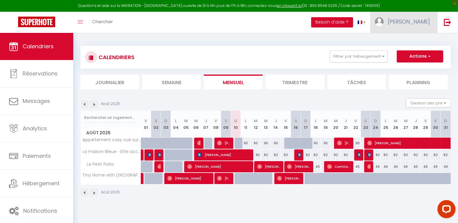
click at [413, 24] on span "[PERSON_NAME]" at bounding box center [409, 22] width 42 height 8
click at [412, 39] on link "Paramètres" at bounding box center [413, 42] width 45 height 10
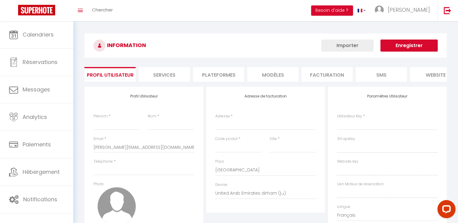
type input "[PERSON_NAME]"
type input "PUPILLE"
type input "0750530345"
type input "[STREET_ADDRESS]"
type input "58200"
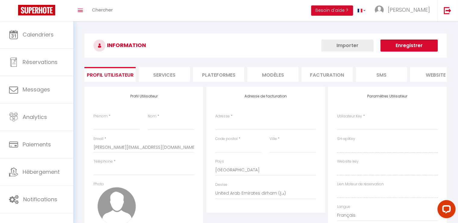
type input "COSNE-[GEOGRAPHIC_DATA]"
select select "1"
select select "28"
type input "oACvBSdY8CuYfvXfwKOg9Ww6P"
type input "uN5jXpseqHqgr10tmqB83faGc"
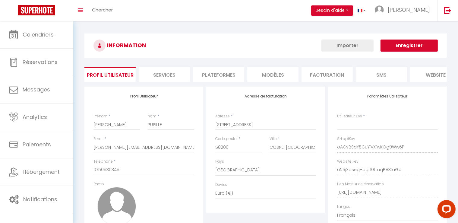
select select "fr"
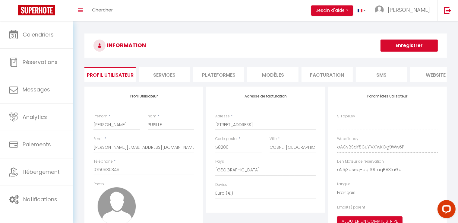
type input "oACvBSdY8CuYfvXfwKOg9Ww6P"
type input "uN5jXpseqHqgr10tmqB83faGc"
type input "[URL][DOMAIN_NAME]"
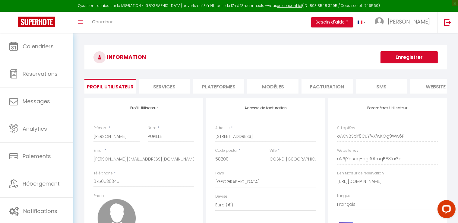
scroll to position [0, 0]
click at [218, 89] on li "Plateformes" at bounding box center [218, 86] width 51 height 15
